Goal: Transaction & Acquisition: Purchase product/service

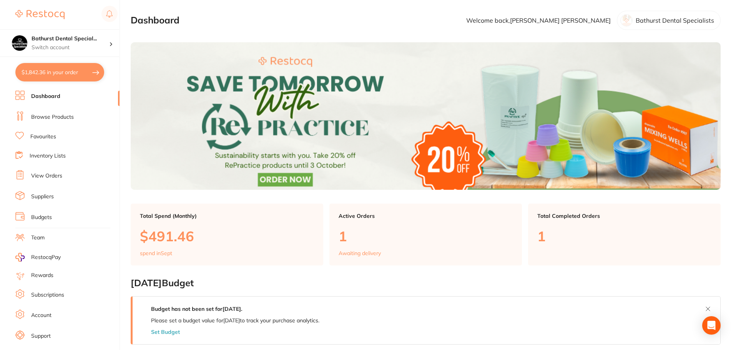
click at [184, 254] on div "spend in Sept" at bounding box center [227, 253] width 174 height 6
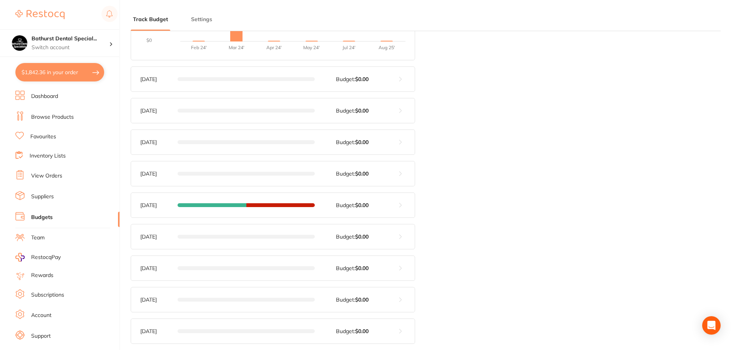
click at [61, 177] on link "View Orders" at bounding box center [46, 176] width 31 height 8
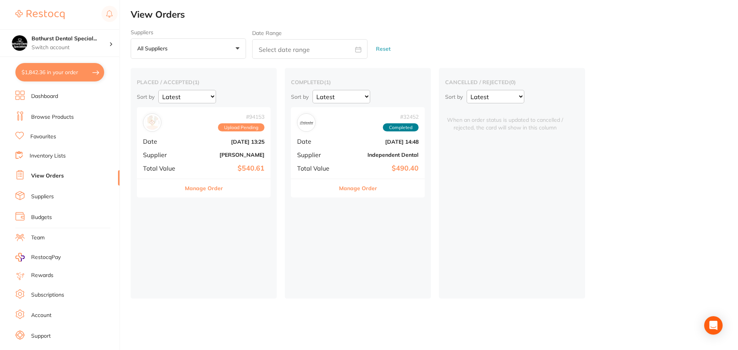
click at [209, 188] on button "Manage Order" at bounding box center [204, 188] width 38 height 18
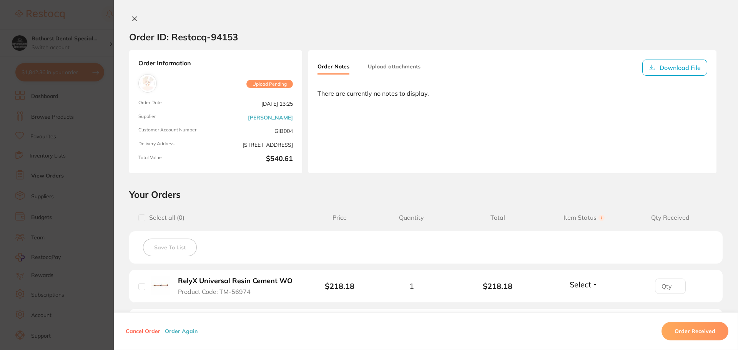
click at [277, 146] on span "[STREET_ADDRESS]" at bounding box center [256, 145] width 74 height 8
click at [136, 17] on icon at bounding box center [135, 19] width 4 height 4
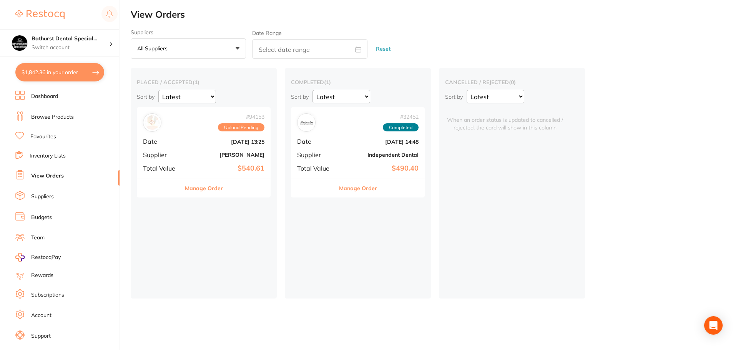
click at [73, 73] on button "$1,842.36 in your order" at bounding box center [59, 72] width 89 height 18
checkbox input "true"
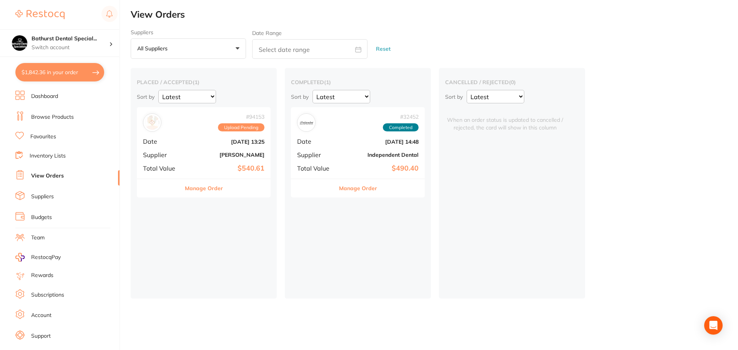
checkbox input "true"
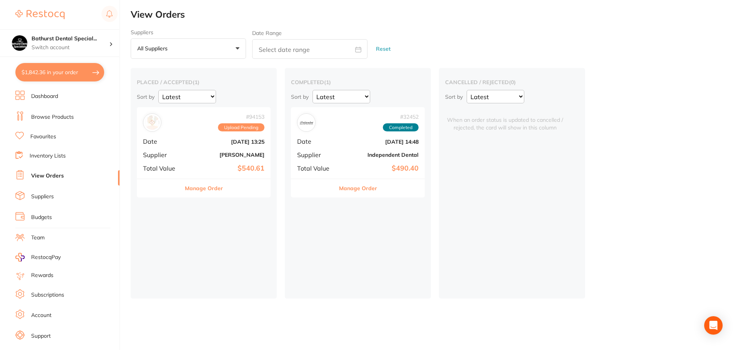
checkbox input "true"
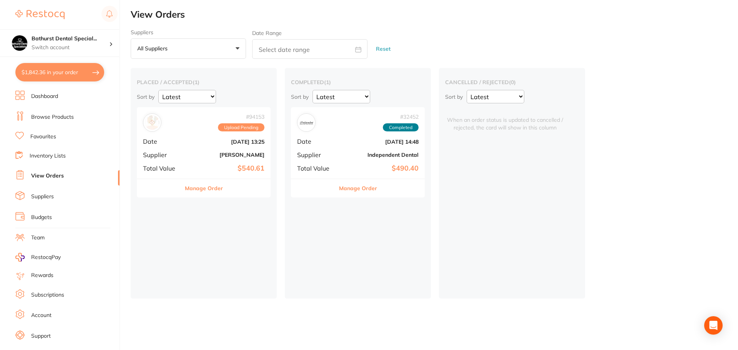
checkbox input "true"
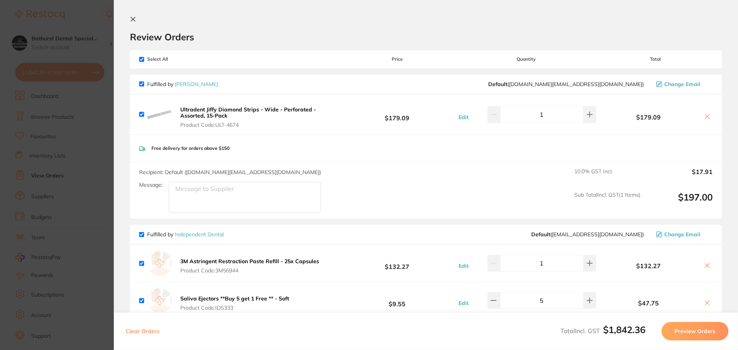
drag, startPoint x: 133, startPoint y: 21, endPoint x: 131, endPoint y: 25, distance: 4.3
click at [131, 24] on div "Review Orders" at bounding box center [426, 29] width 592 height 27
click at [136, 16] on section "Review Orders Your orders are being processed and we will notify you once we ha…" at bounding box center [426, 175] width 624 height 350
click at [136, 21] on button at bounding box center [134, 19] width 9 height 7
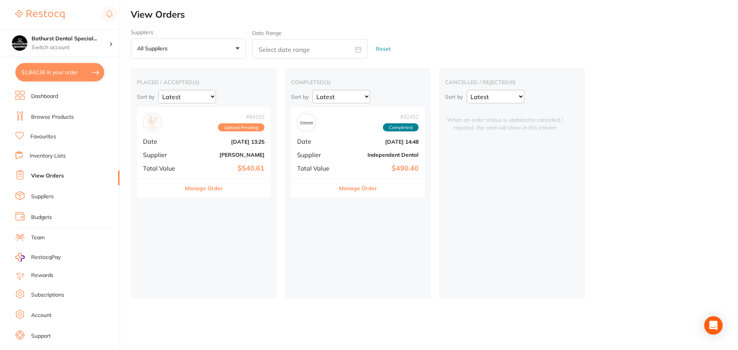
click at [61, 116] on link "Browse Products" at bounding box center [52, 117] width 43 height 8
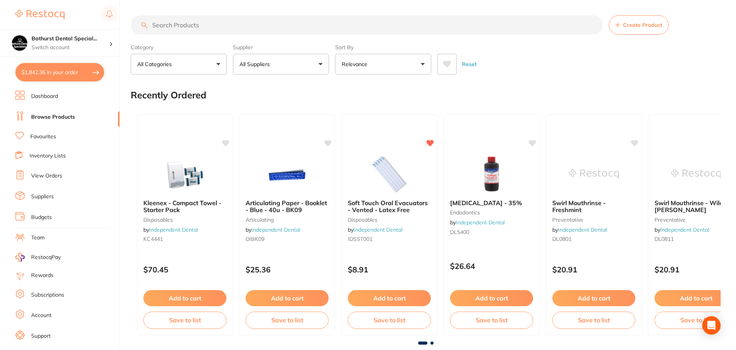
click at [297, 28] on input "search" at bounding box center [367, 24] width 472 height 19
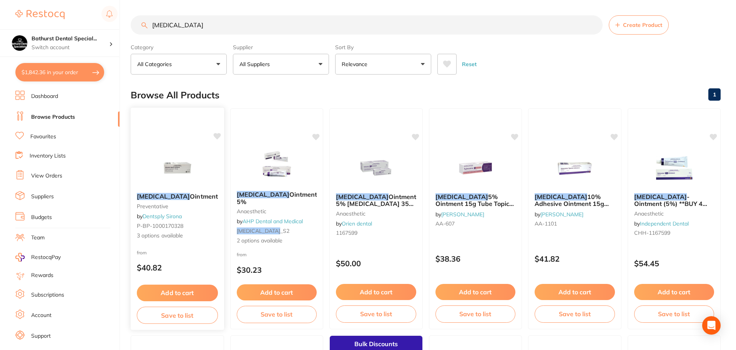
click at [190, 197] on span "Ointment" at bounding box center [204, 196] width 28 height 8
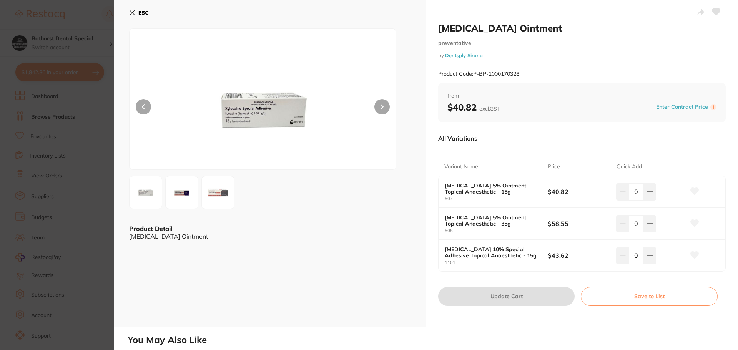
click at [184, 192] on img at bounding box center [182, 193] width 28 height 28
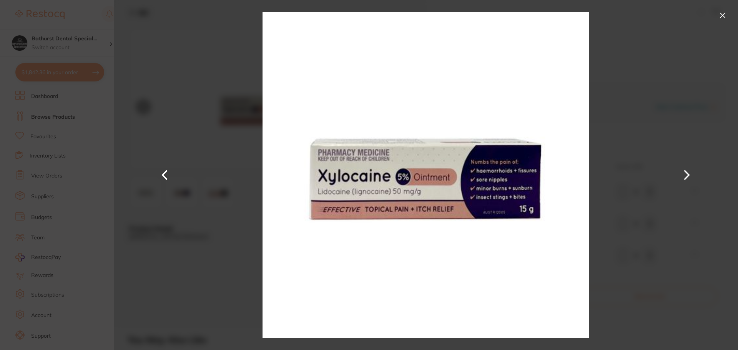
click at [722, 14] on button at bounding box center [722, 15] width 12 height 12
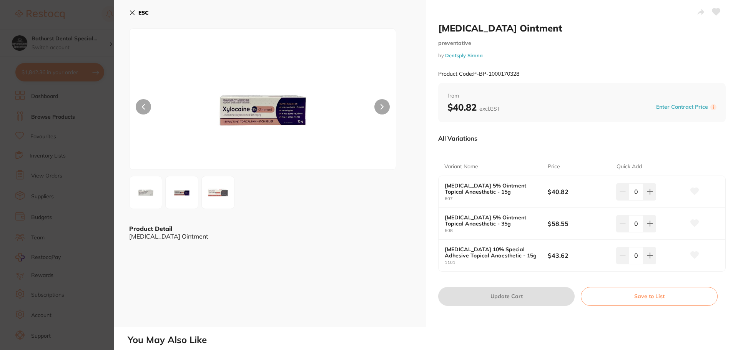
click at [135, 14] on button "ESC" at bounding box center [139, 12] width 20 height 13
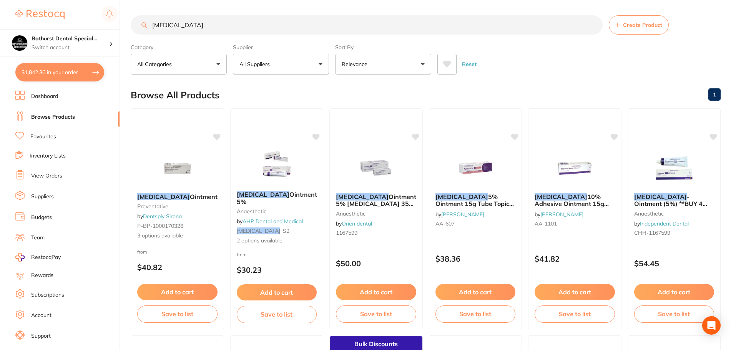
drag, startPoint x: 207, startPoint y: 24, endPoint x: 150, endPoint y: 13, distance: 58.3
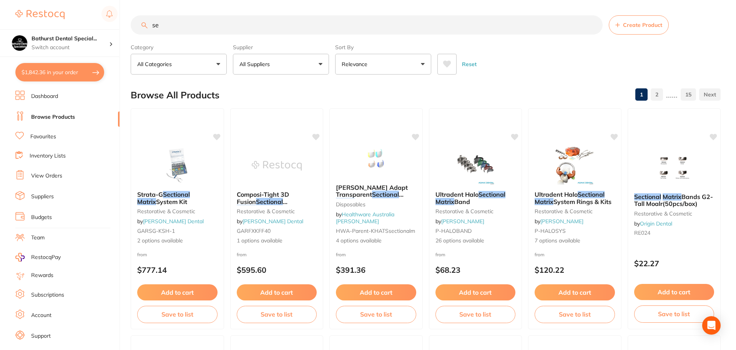
type input "s"
